Goal: Find specific page/section: Find specific page/section

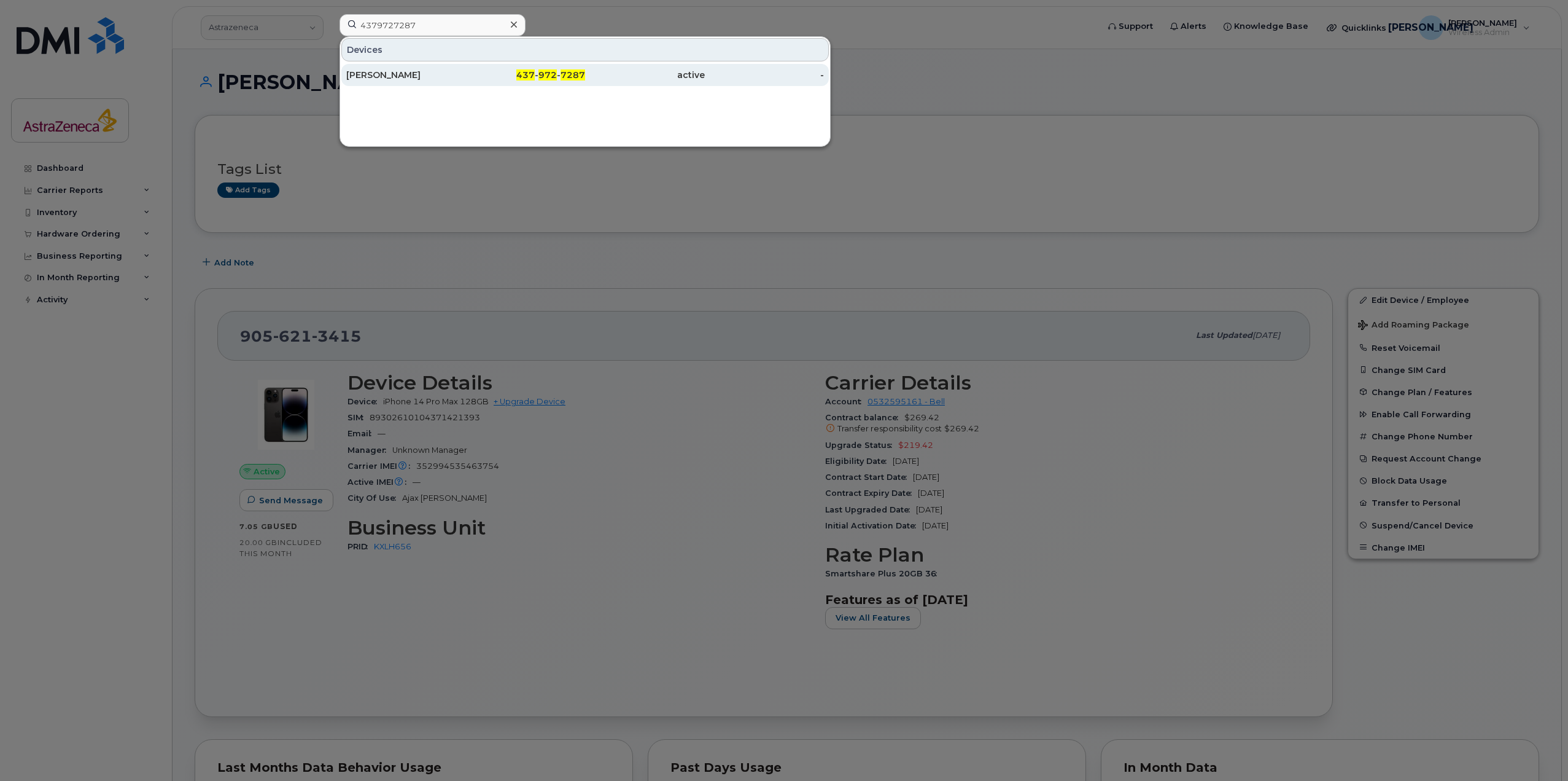
type input "4379727287"
click at [419, 71] on div "[PERSON_NAME]" at bounding box center [406, 75] width 119 height 13
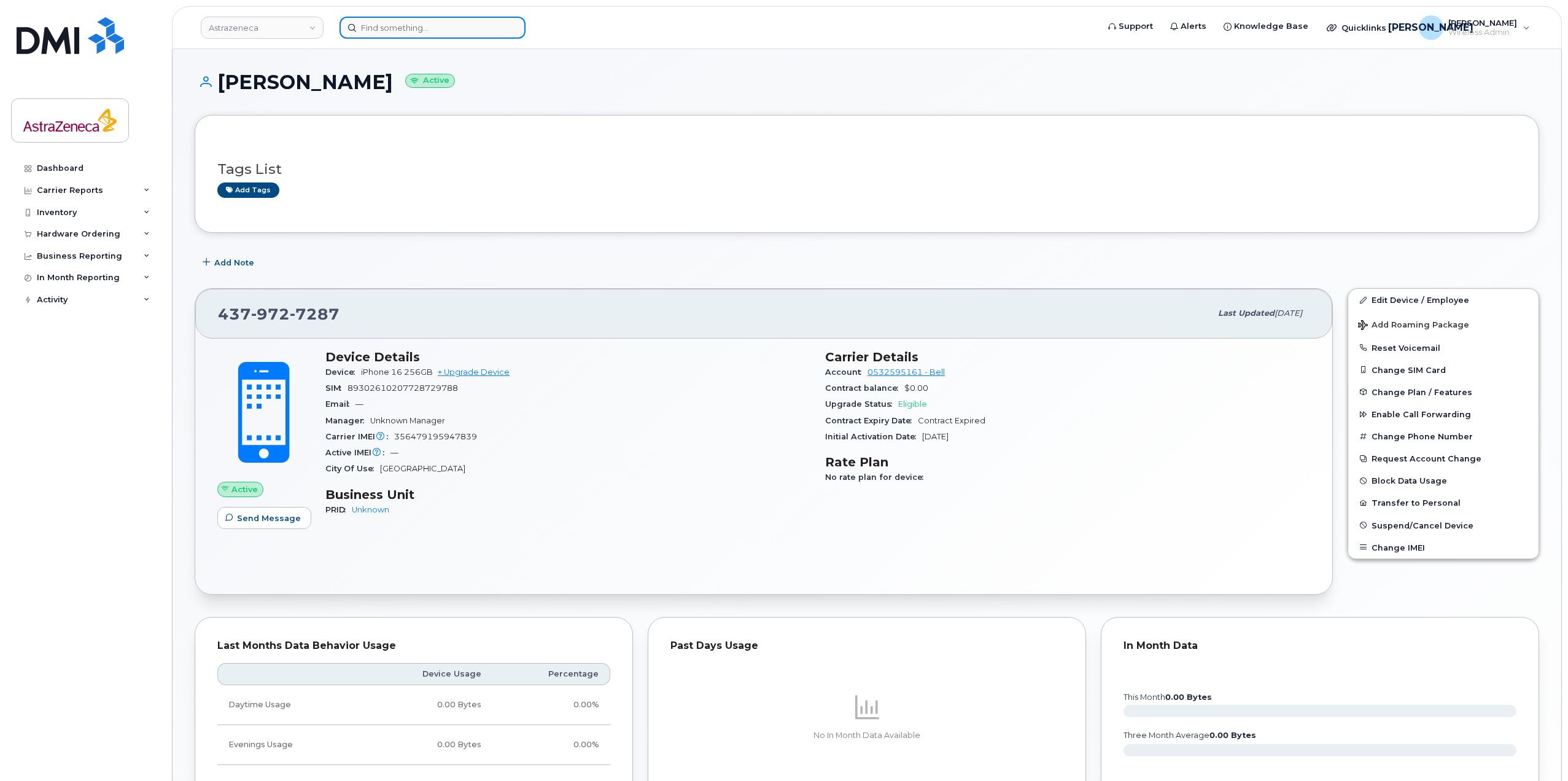
click at [456, 18] on input at bounding box center [432, 28] width 186 height 22
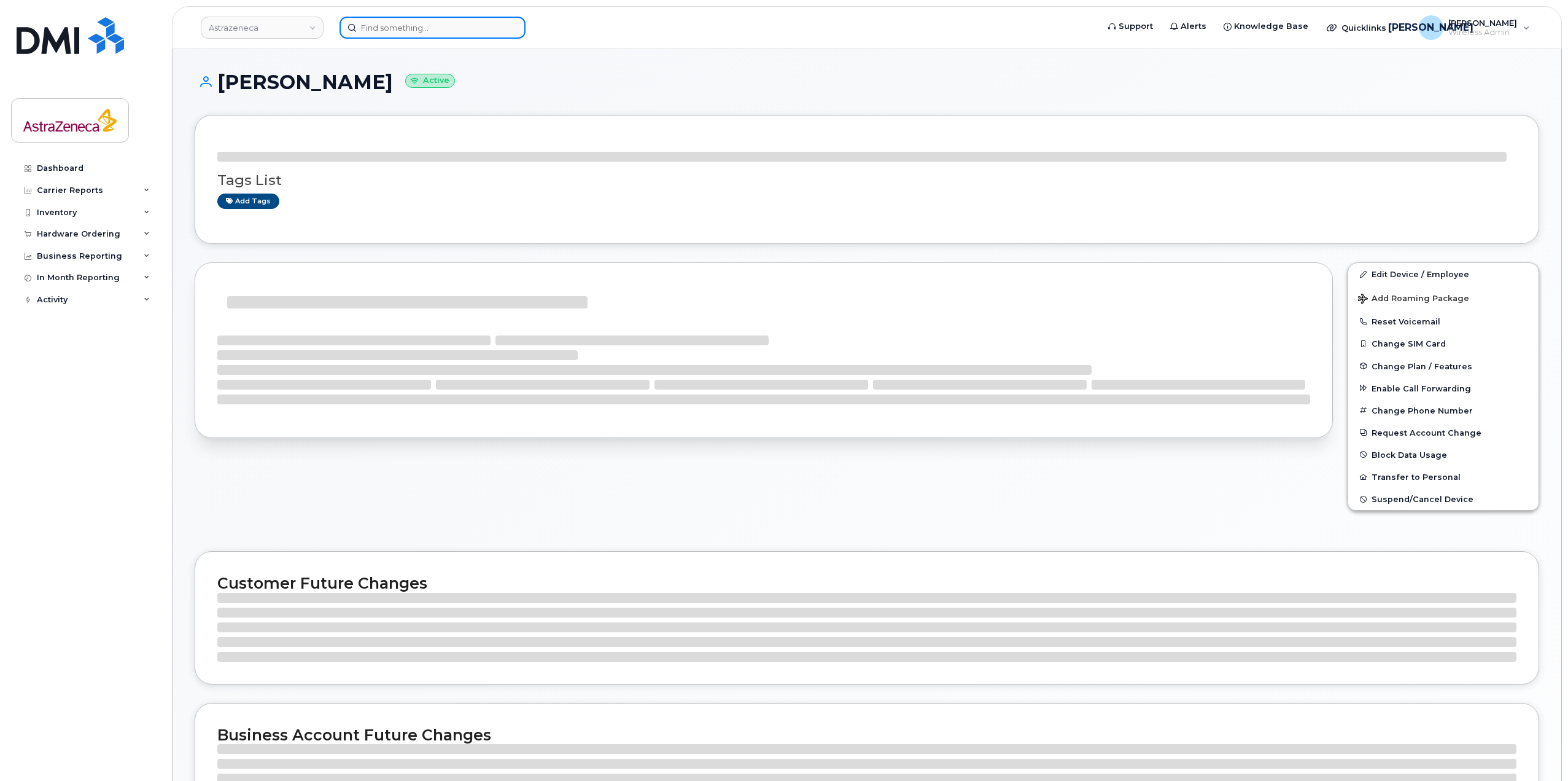
click at [414, 31] on input at bounding box center [432, 28] width 186 height 22
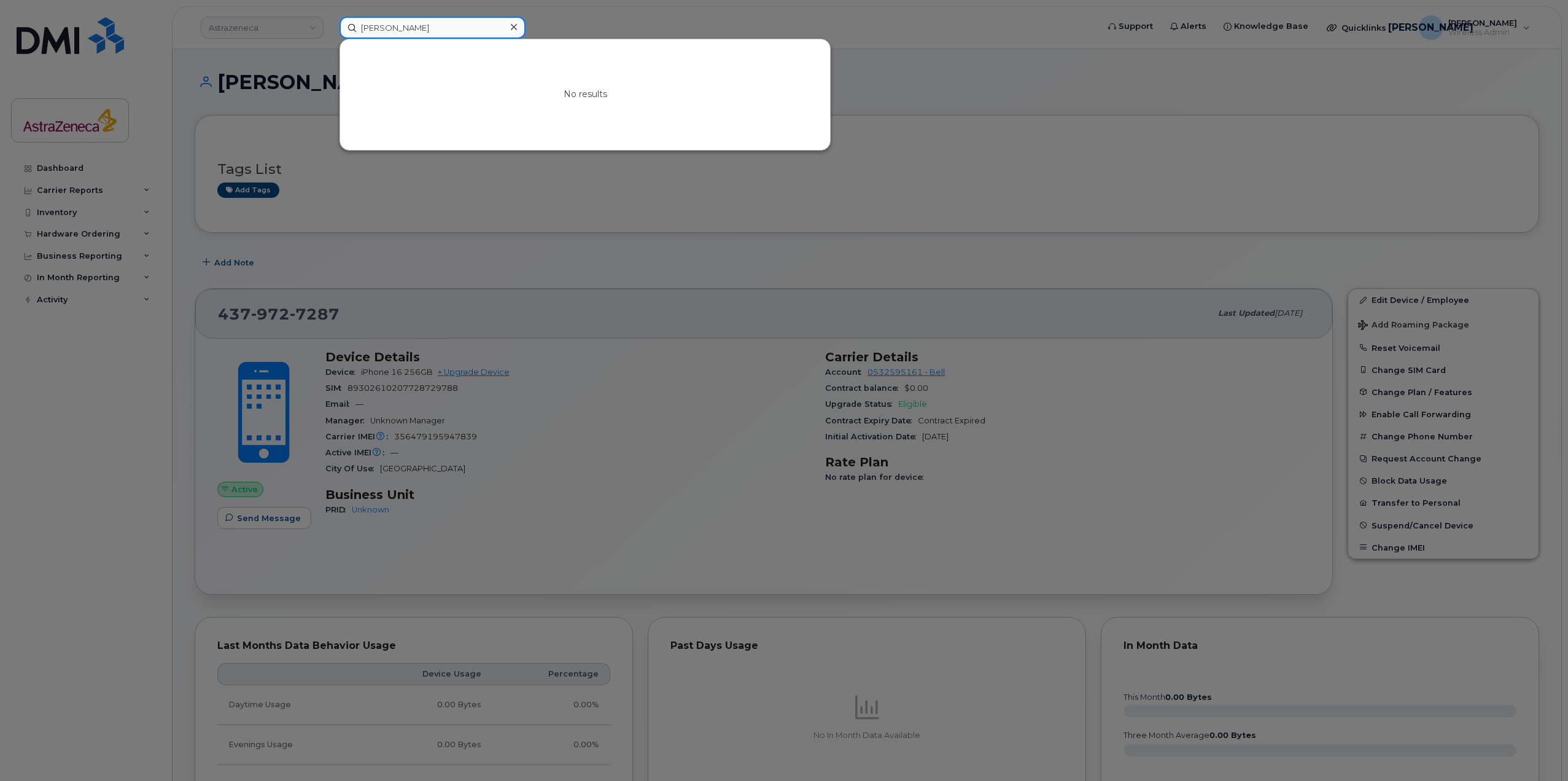
type input "madhu varma"
click at [686, 220] on div at bounding box center [784, 390] width 1568 height 781
